Goal: Find specific page/section: Find specific page/section

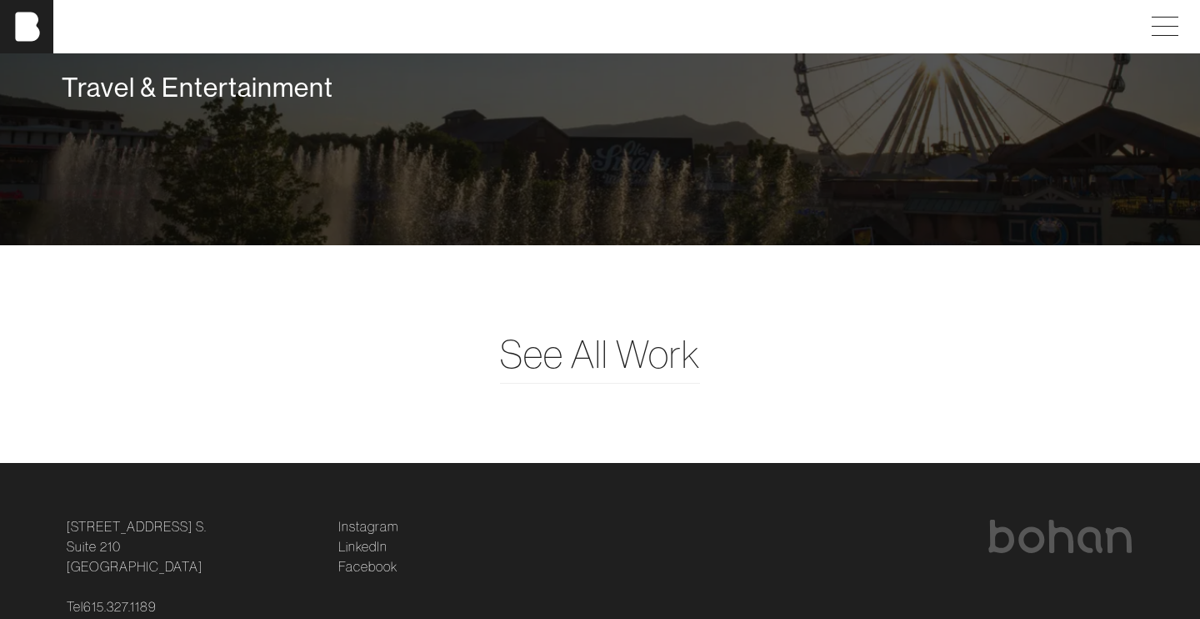
scroll to position [4060, 0]
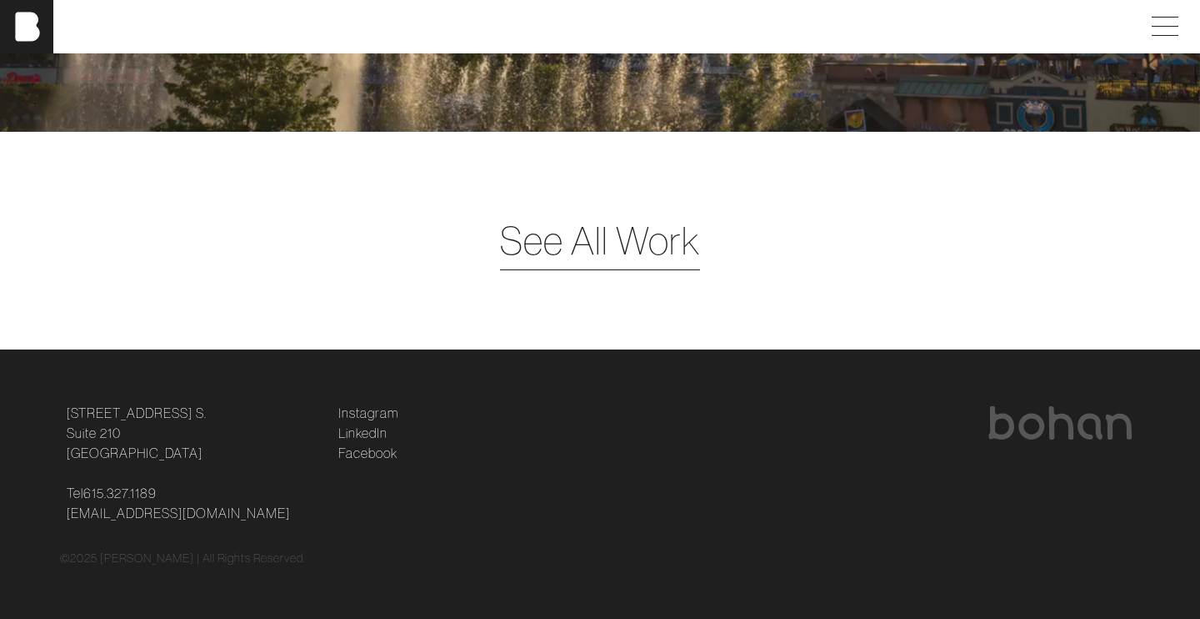
click at [613, 238] on span "See All Work" at bounding box center [600, 241] width 200 height 58
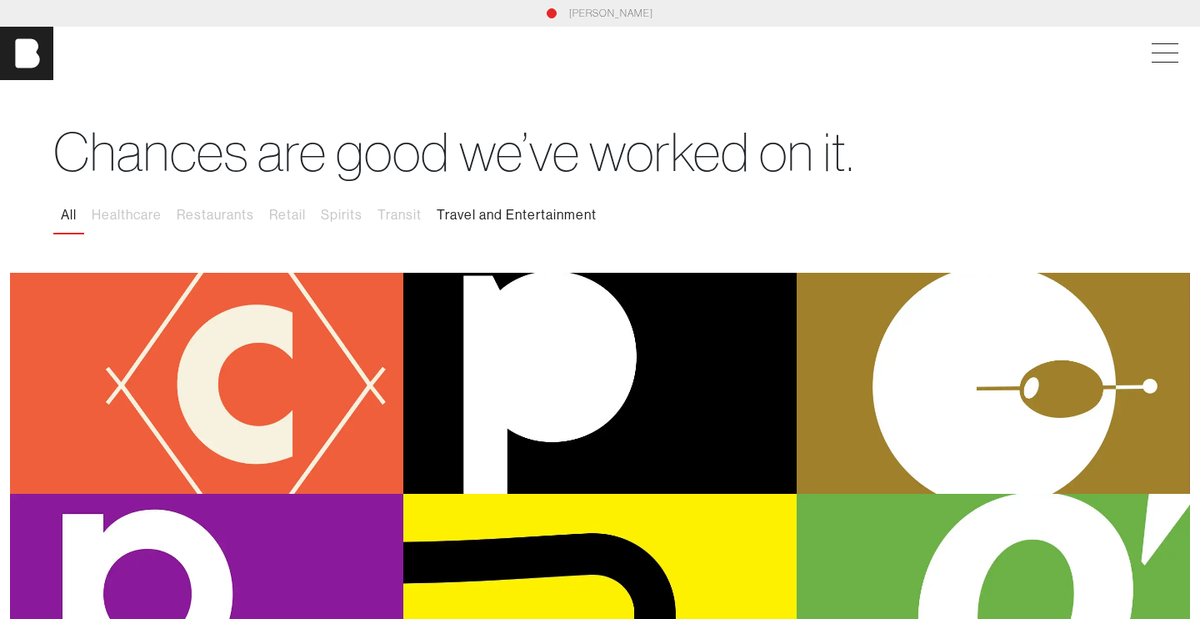
click at [491, 211] on button "Travel and Entertainment" at bounding box center [516, 215] width 175 height 35
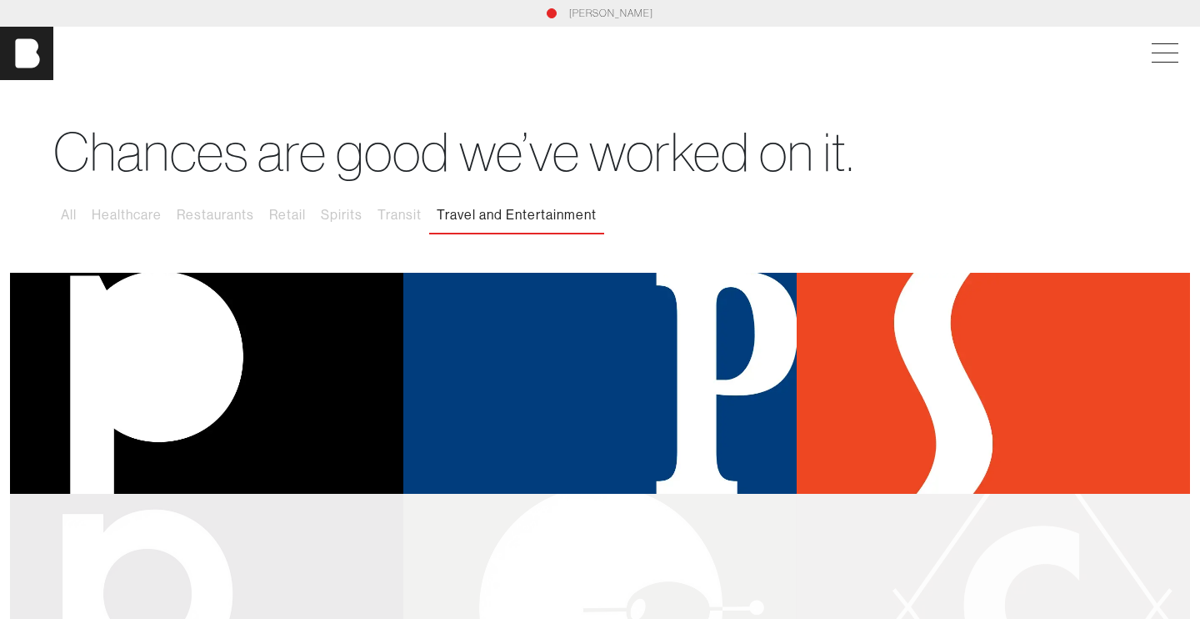
click at [607, 15] on link "[PERSON_NAME]" at bounding box center [611, 13] width 84 height 15
